Goal: Task Accomplishment & Management: Use online tool/utility

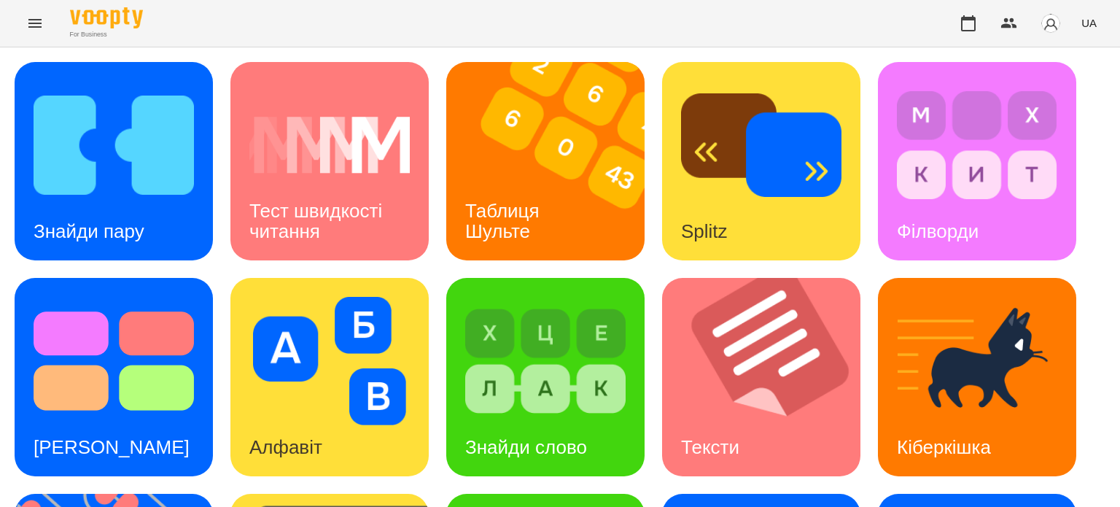
click at [32, 26] on icon "Menu" at bounding box center [34, 23] width 17 height 17
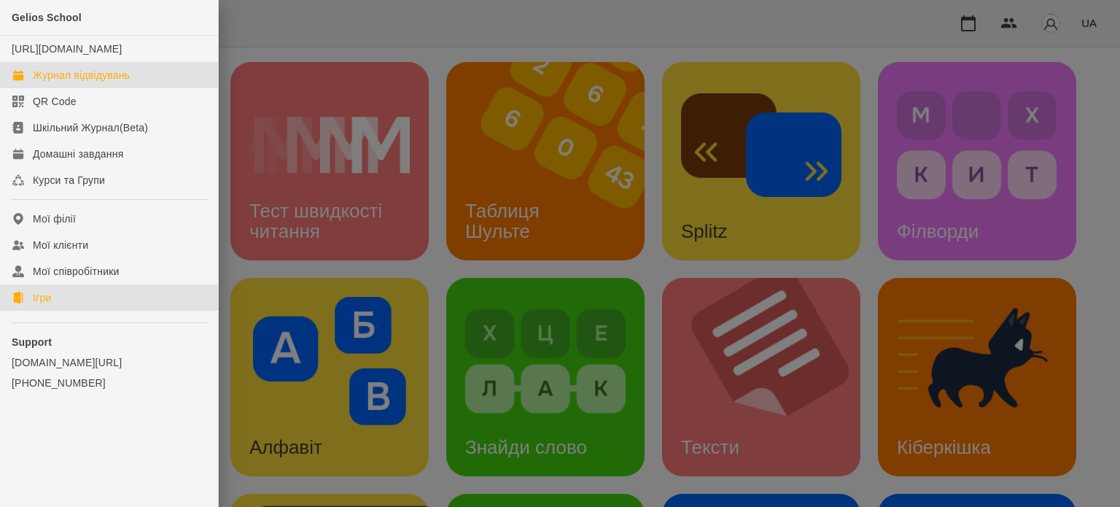
click at [95, 82] on div "Журнал відвідувань" at bounding box center [81, 75] width 97 height 15
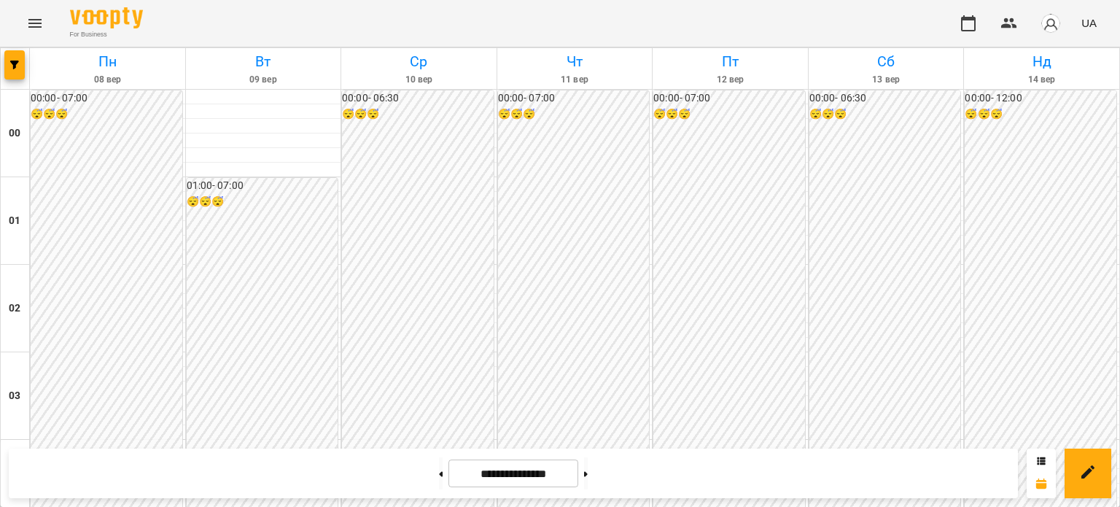
scroll to position [1747, 0]
click at [587, 478] on button at bounding box center [586, 473] width 4 height 32
type input "**********"
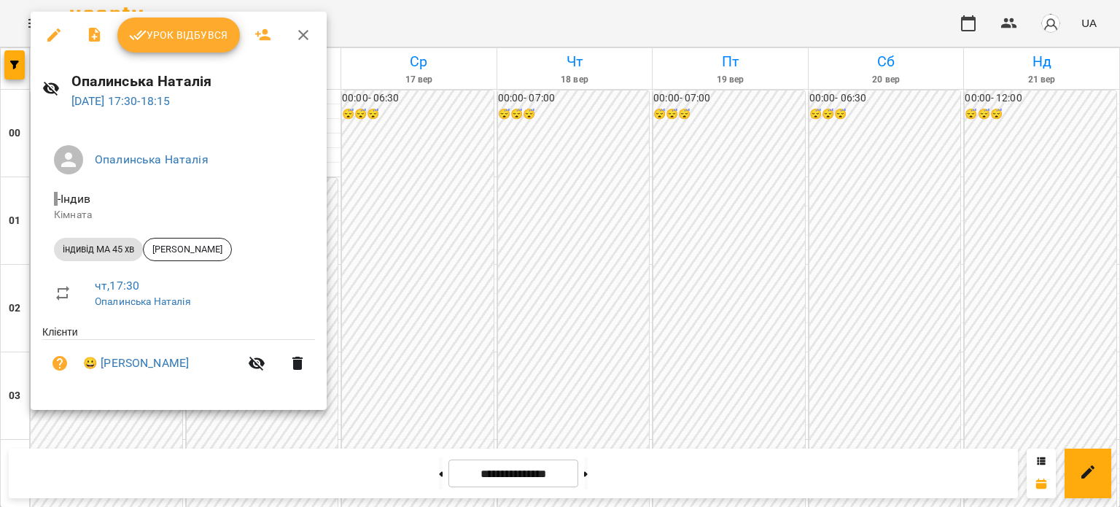
click at [869, 383] on div at bounding box center [560, 253] width 1120 height 507
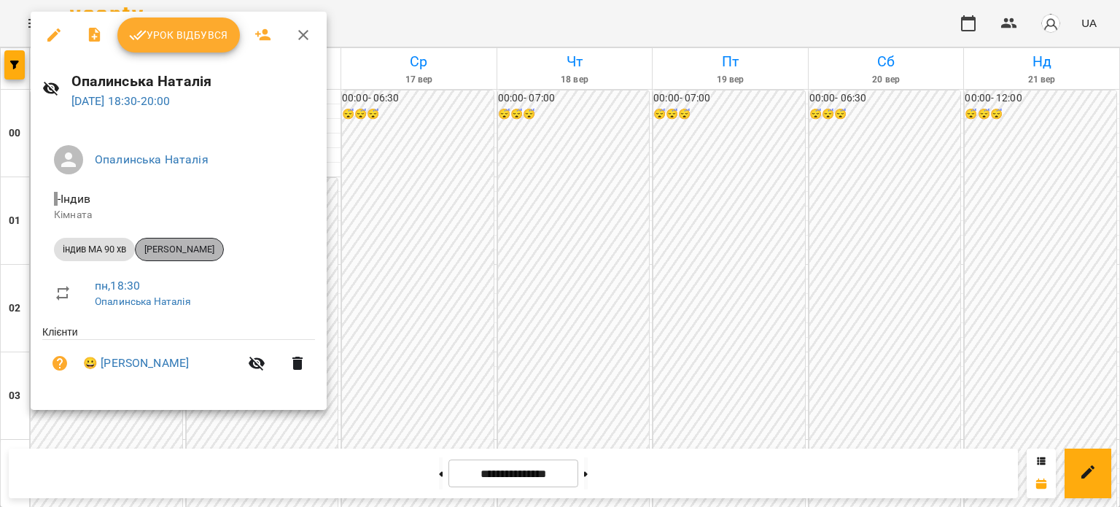
click at [171, 248] on span "[PERSON_NAME]" at bounding box center [179, 249] width 87 height 13
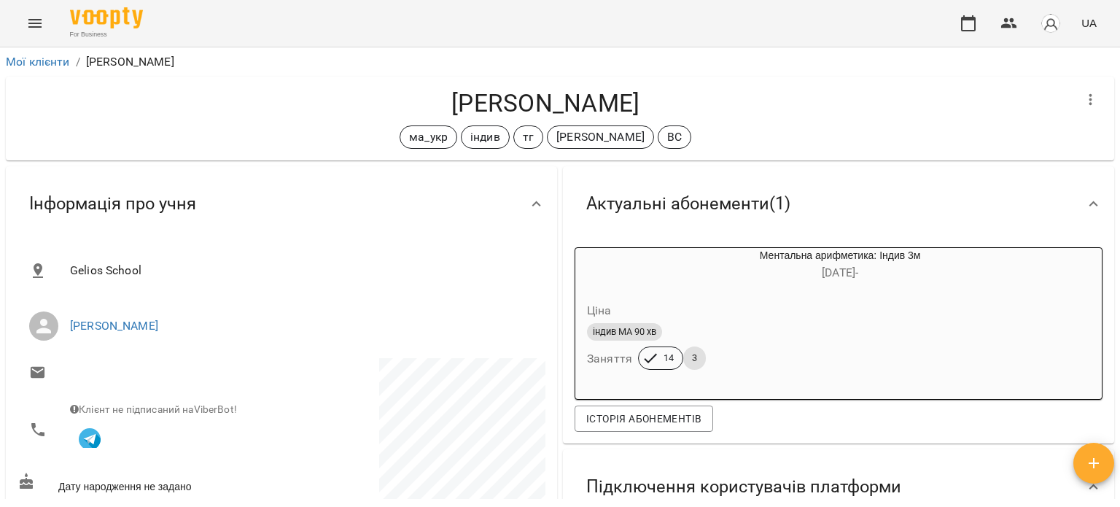
click at [35, 21] on icon "Menu" at bounding box center [34, 23] width 17 height 17
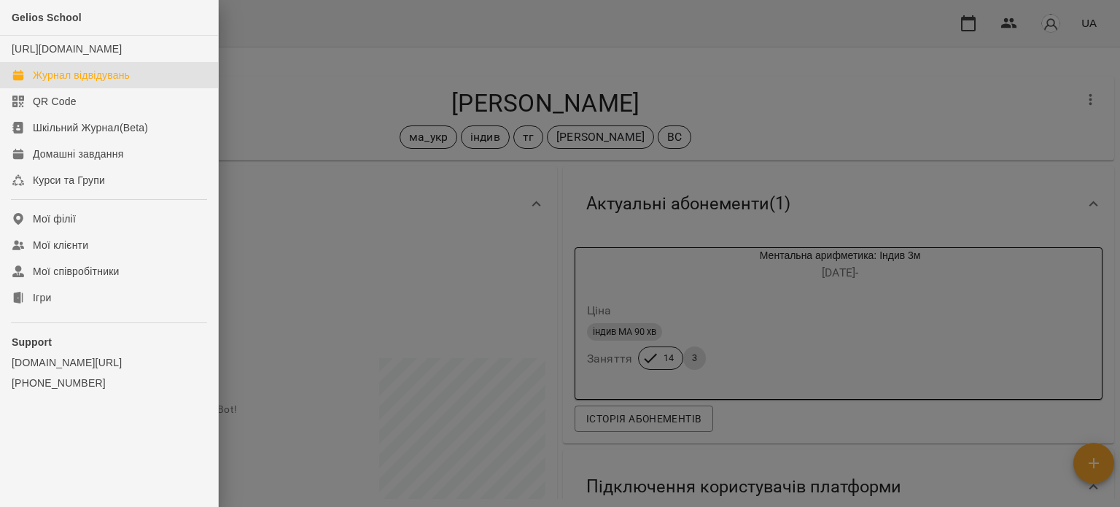
click at [68, 82] on div "Журнал відвідувань" at bounding box center [81, 75] width 97 height 15
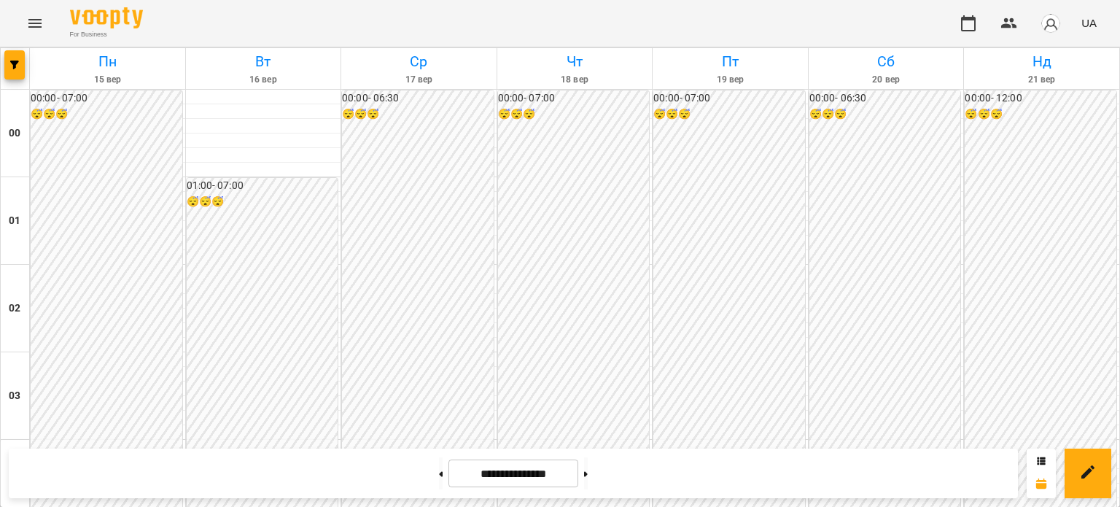
scroll to position [1456, 0]
